Goal: Task Accomplishment & Management: Use online tool/utility

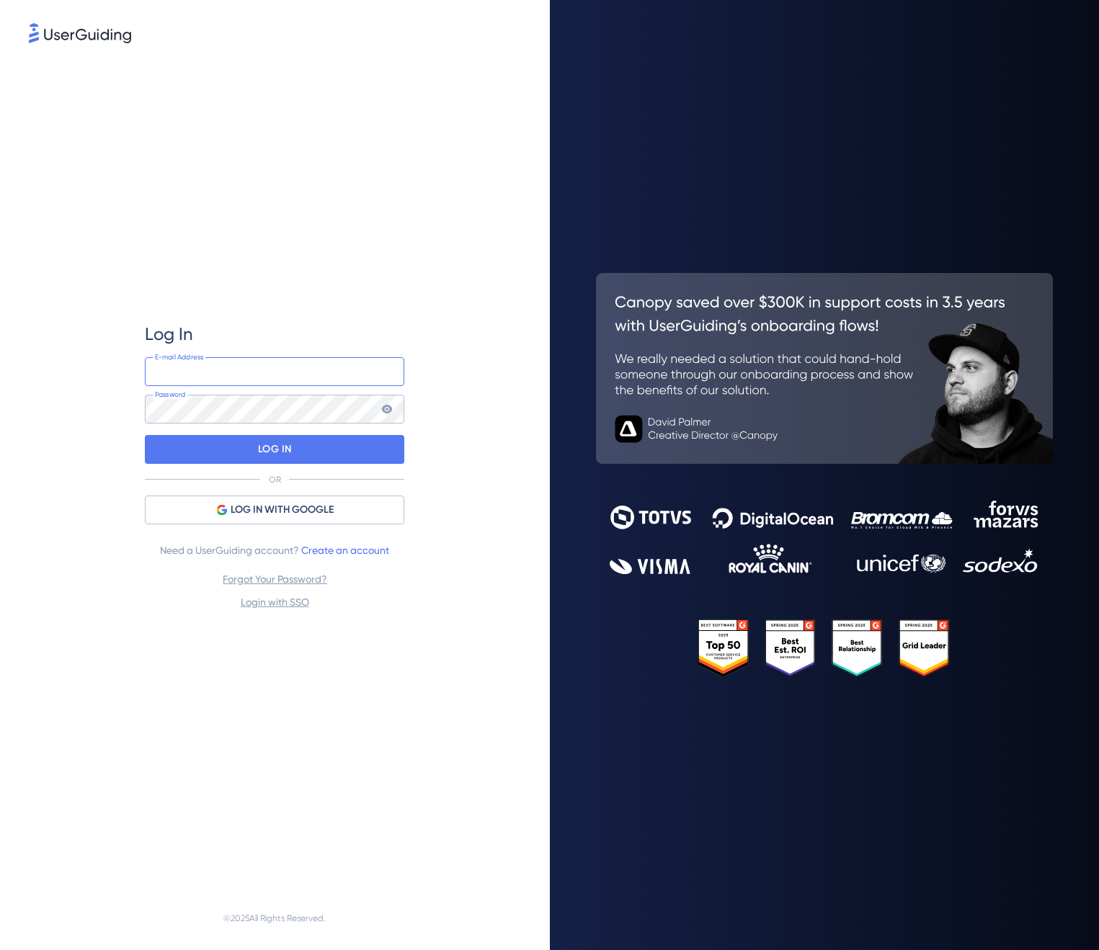
type input "[DOMAIN_NAME][EMAIL_ADDRESS][DOMAIN_NAME]"
click at [262, 438] on p "LOG IN" at bounding box center [275, 449] width 34 height 23
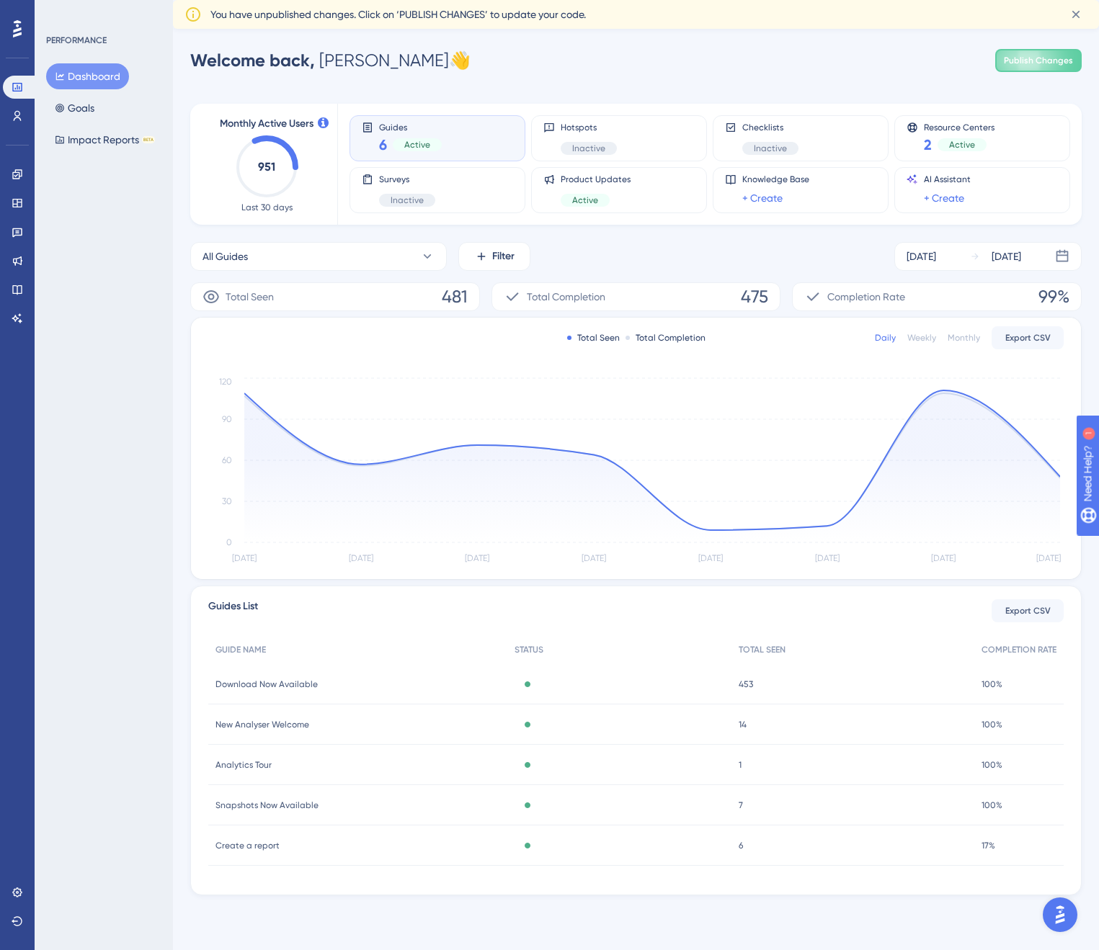
click at [447, 136] on div "Guides 6 Active" at bounding box center [437, 138] width 151 height 33
click at [253, 851] on span "Create a report" at bounding box center [247, 846] width 64 height 12
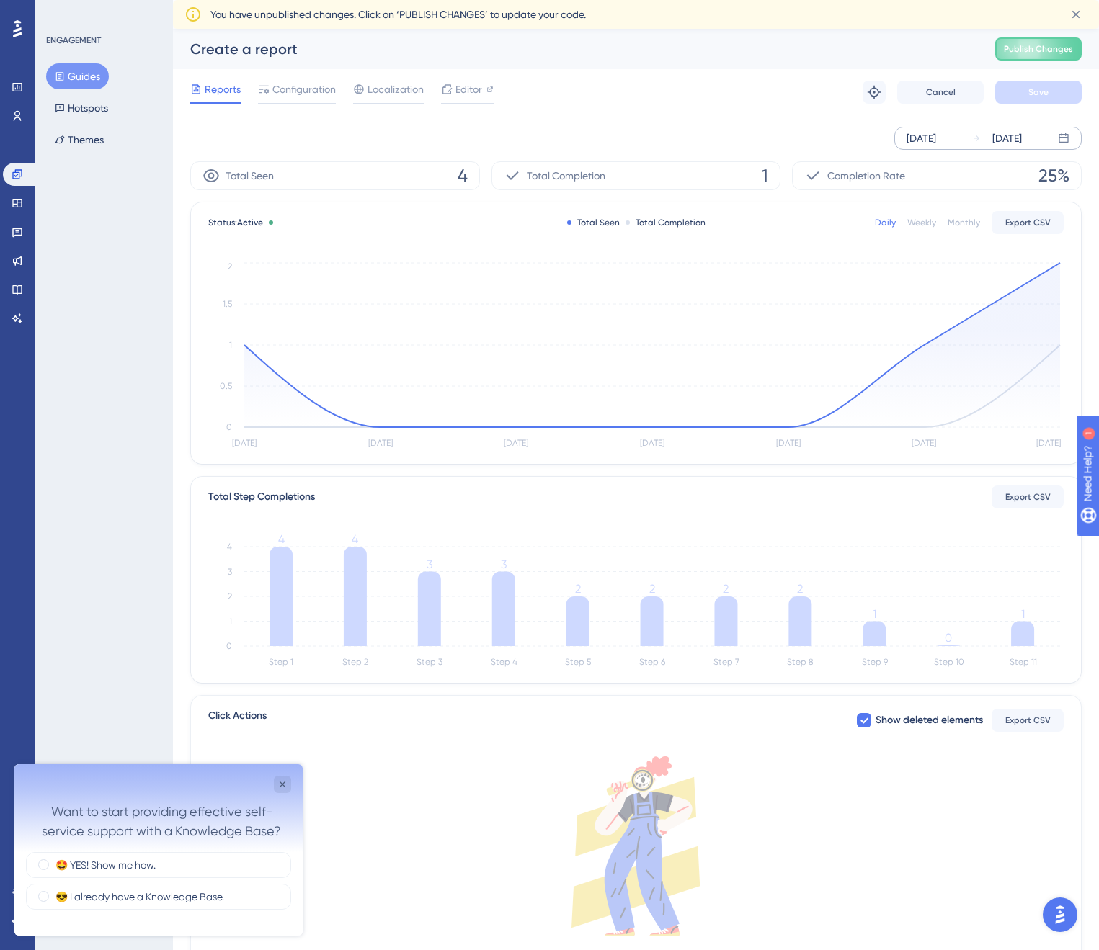
click at [1066, 134] on icon at bounding box center [1062, 137] width 9 height 9
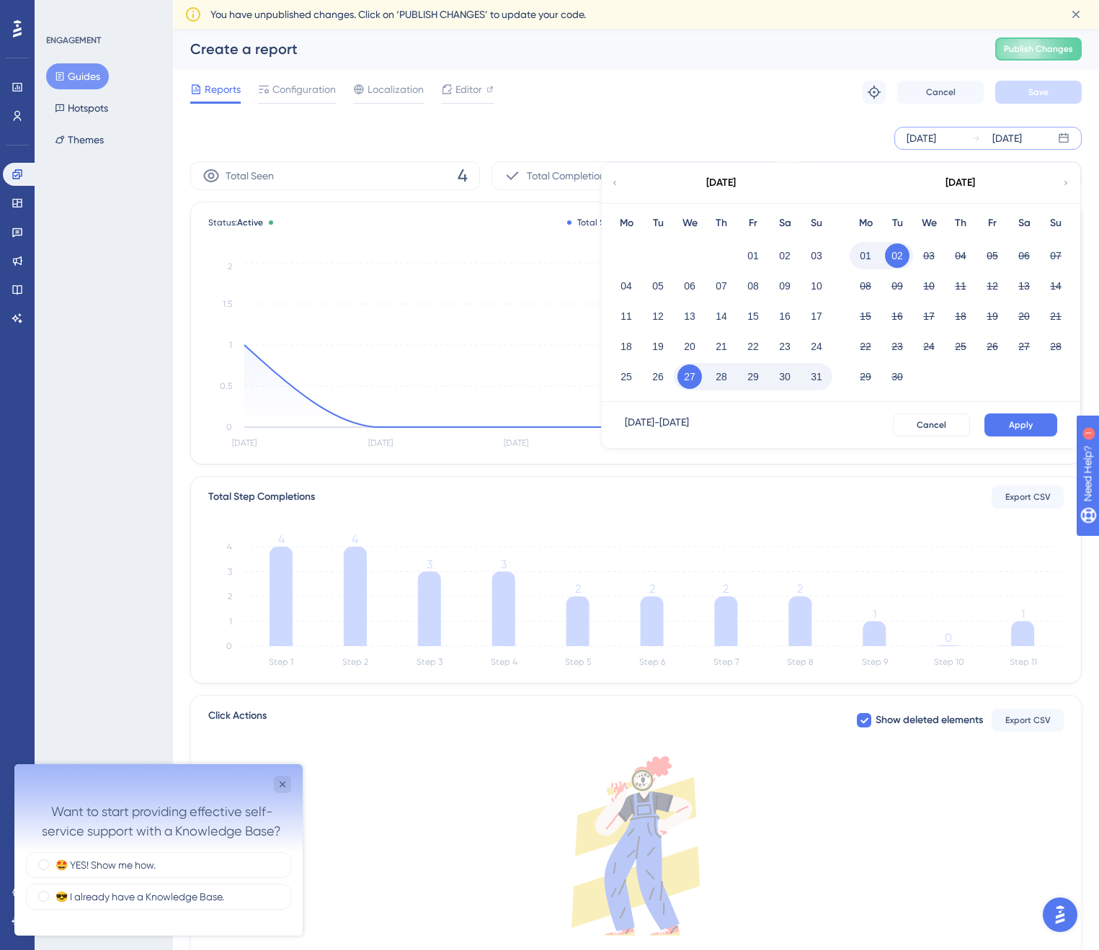
click at [617, 179] on icon at bounding box center [614, 183] width 9 height 13
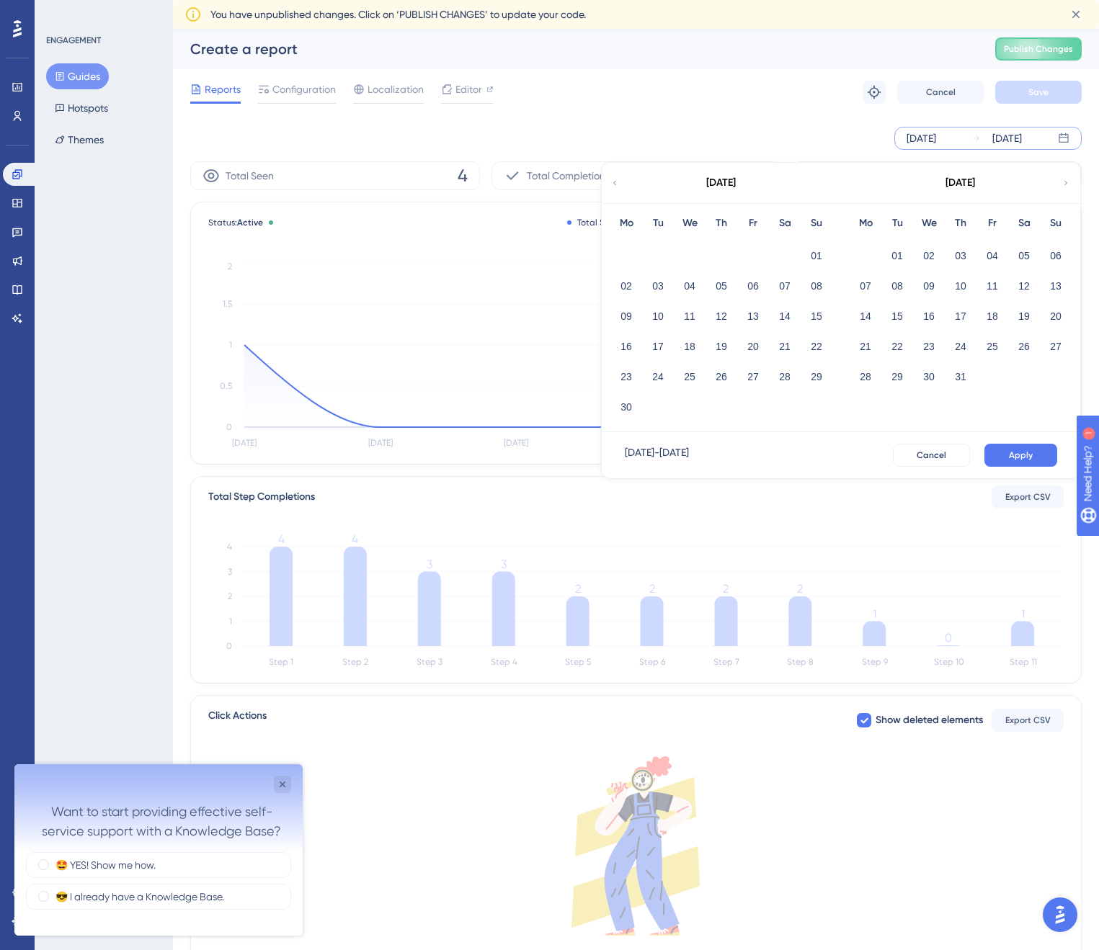
click at [617, 179] on icon at bounding box center [614, 183] width 9 height 13
click at [664, 257] on button "01" at bounding box center [658, 256] width 24 height 24
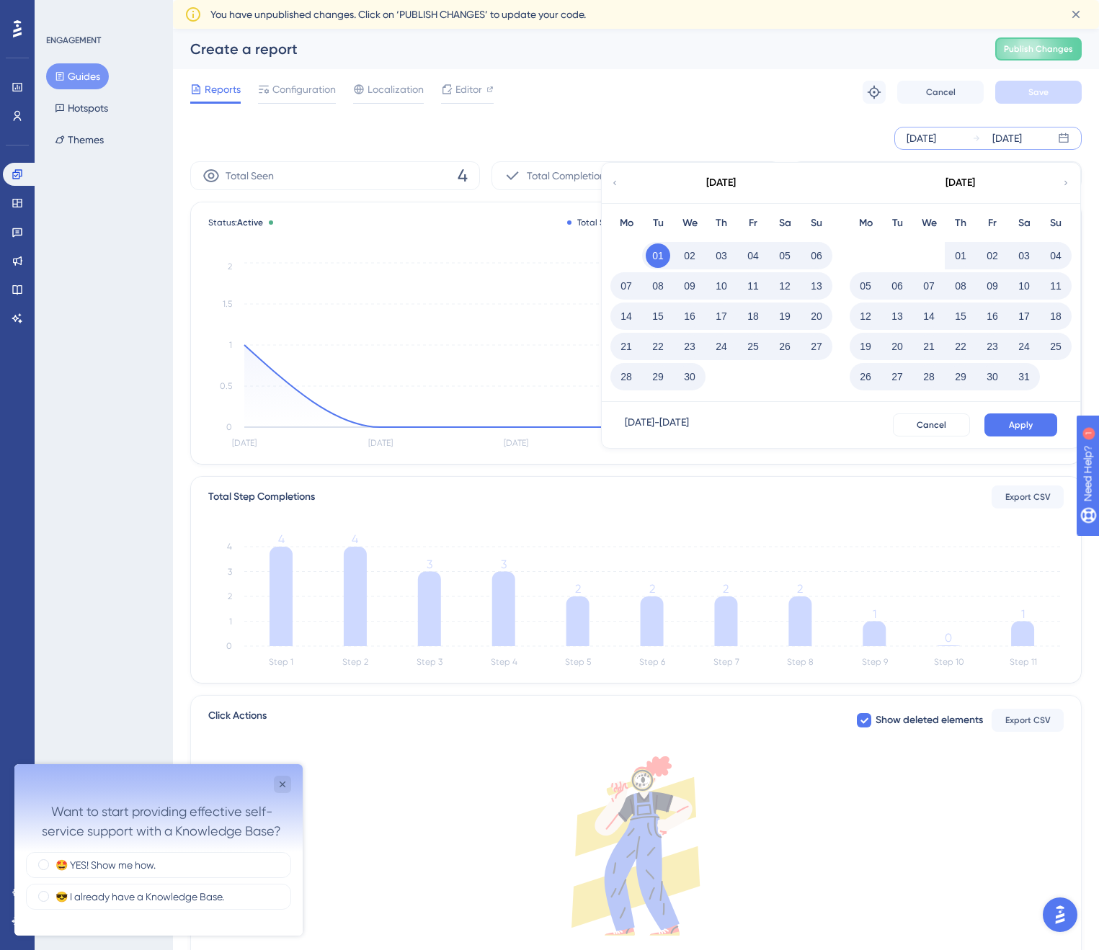
click at [1063, 184] on icon at bounding box center [1065, 183] width 9 height 13
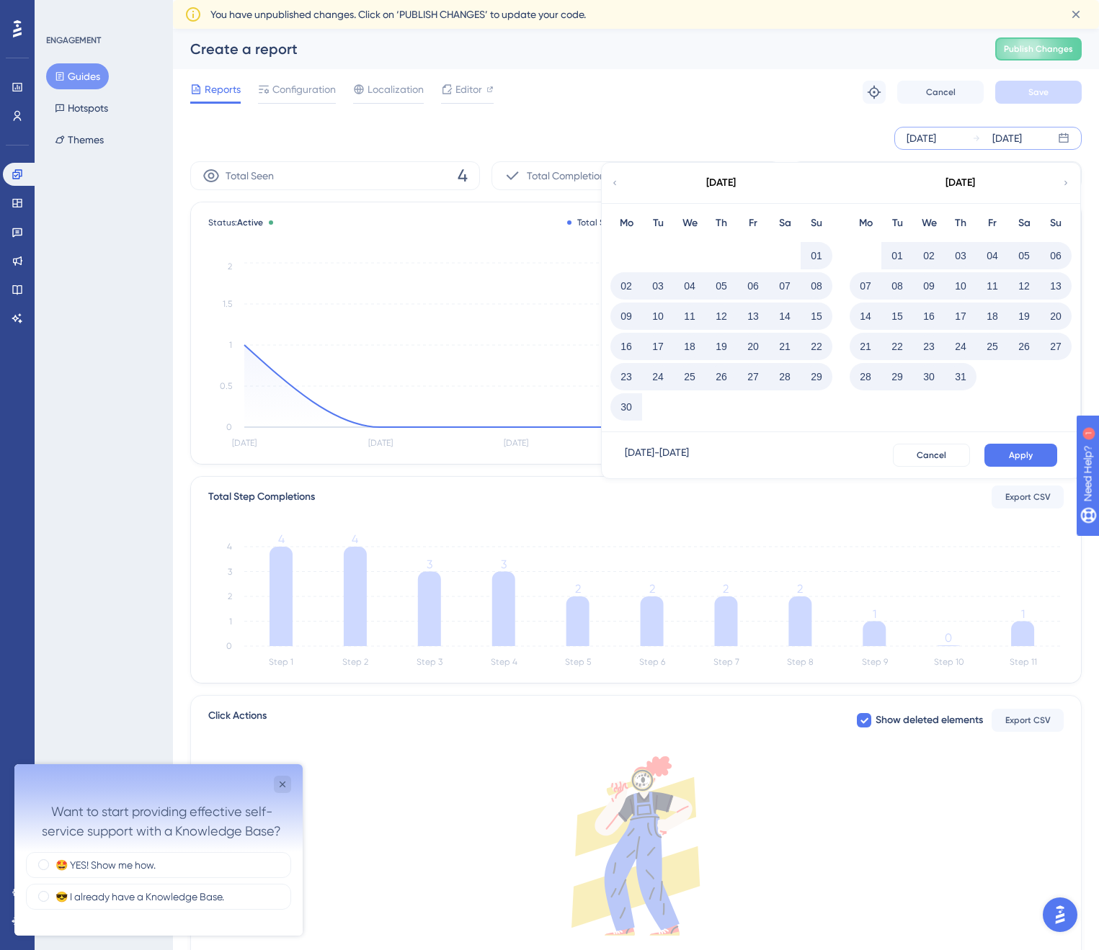
click at [1063, 184] on icon at bounding box center [1065, 183] width 9 height 13
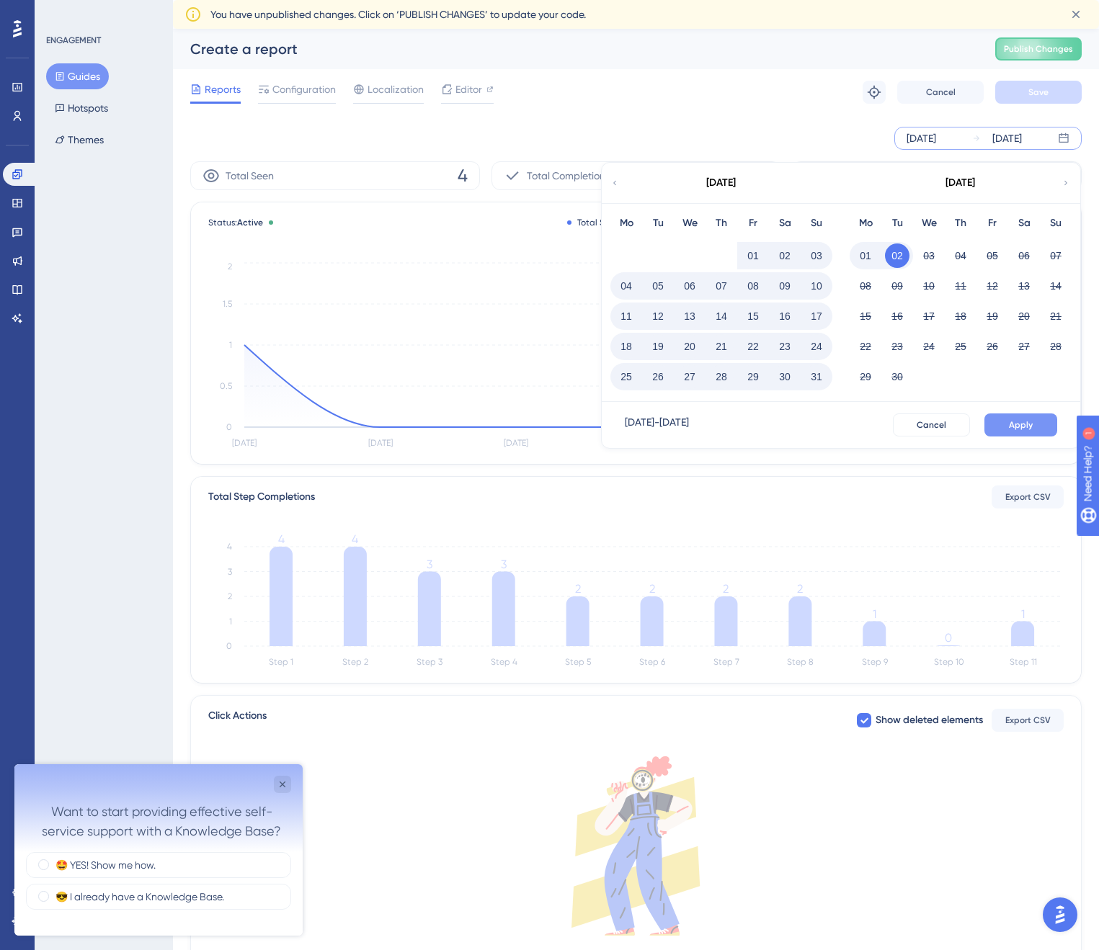
click at [1032, 424] on span "Apply" at bounding box center [1021, 425] width 24 height 12
